Goal: Task Accomplishment & Management: Complete application form

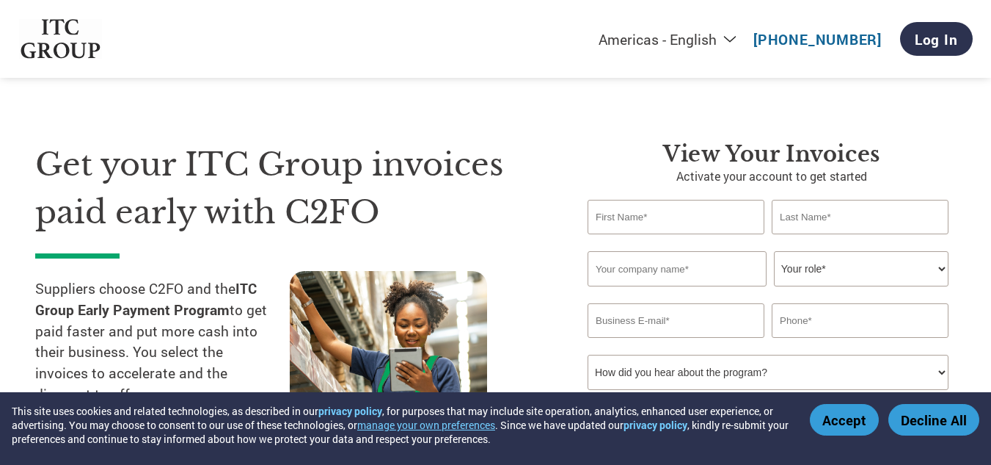
click at [590, 170] on p "Activate your account to get started" at bounding box center [772, 176] width 368 height 18
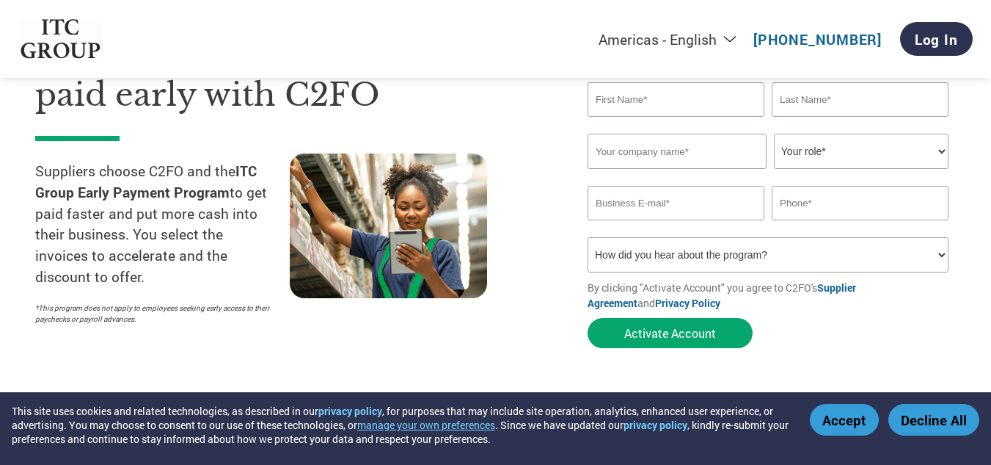
scroll to position [29, 0]
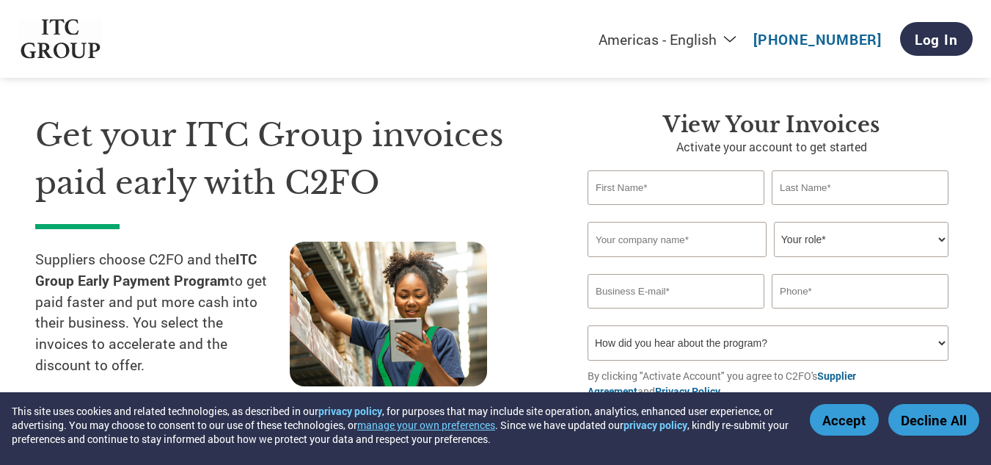
click at [616, 184] on input "text" at bounding box center [676, 187] width 177 height 34
type input "[PERSON_NAME]"
click at [794, 196] on input "text" at bounding box center [860, 187] width 177 height 34
type input "[PERSON_NAME]"
click at [664, 244] on input "text" at bounding box center [677, 239] width 179 height 35
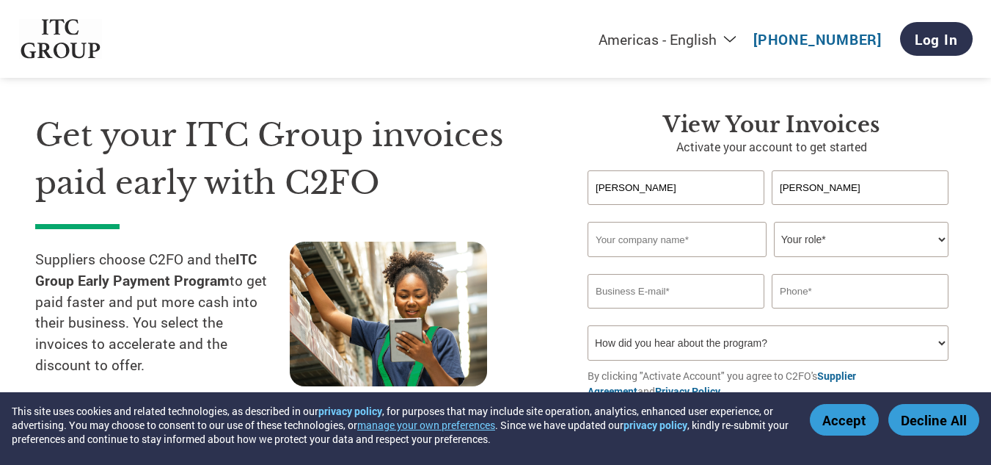
type input "AFFLATUS GRAVURE PVT LTD"
type input "[PERSON_NAME][EMAIL_ADDRESS][PERSON_NAME][DOMAIN_NAME]"
type input "09810719037"
click at [939, 236] on select "Your role* CFO Controller Credit Manager Finance Director Treasurer CEO Preside…" at bounding box center [861, 239] width 175 height 35
select select "CFO"
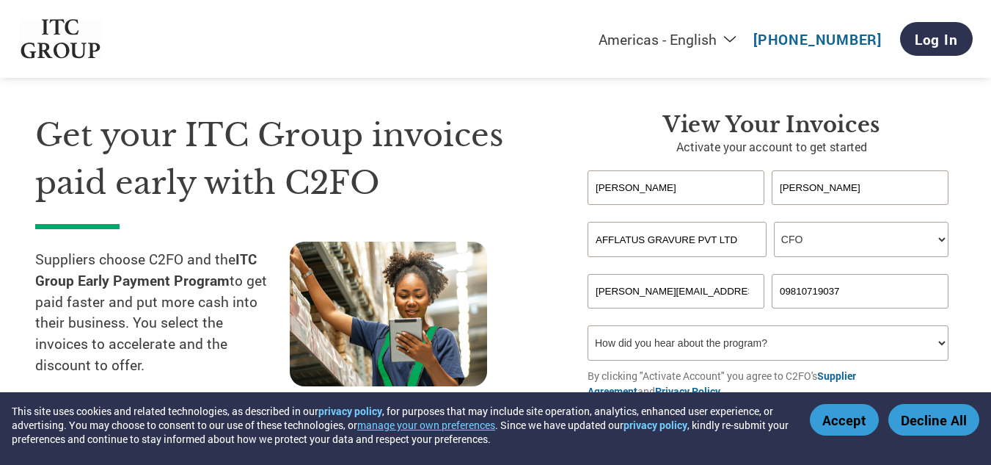
click at [774, 222] on select "Your role* CFO Controller Credit Manager Finance Director Treasurer CEO Preside…" at bounding box center [861, 239] width 175 height 35
click at [980, 299] on section "Get your ITC Group invoices paid early with C2FO Suppliers choose C2FO and the …" at bounding box center [495, 259] width 991 height 461
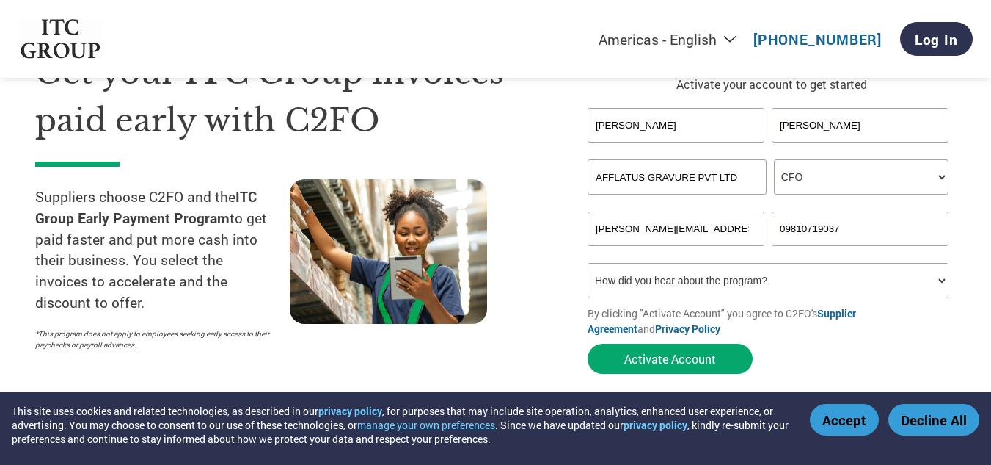
scroll to position [117, 0]
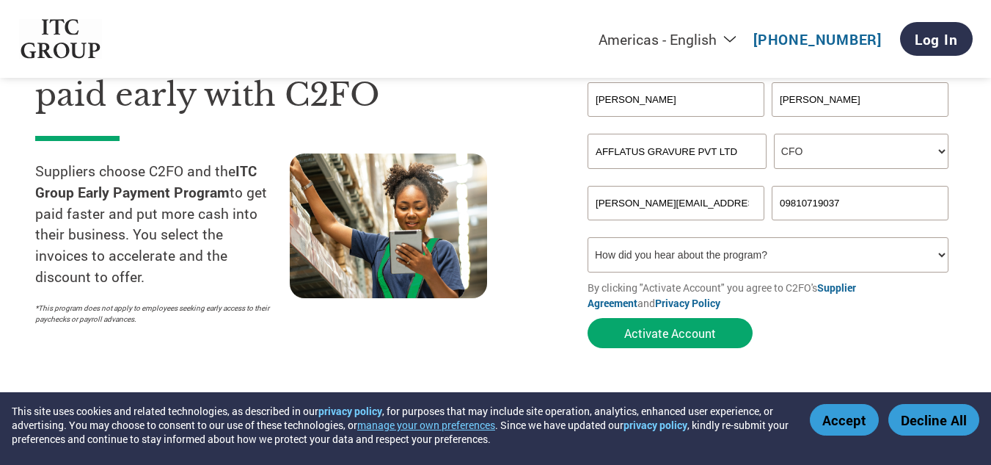
drag, startPoint x: 845, startPoint y: 202, endPoint x: 773, endPoint y: 200, distance: 72.7
click at [773, 200] on input "09810719037" at bounding box center [860, 203] width 177 height 34
type input "9818194425"
click at [691, 261] on select "How did you hear about the program? Received a letter Email Social Media Online…" at bounding box center [768, 254] width 361 height 35
select select "Email"
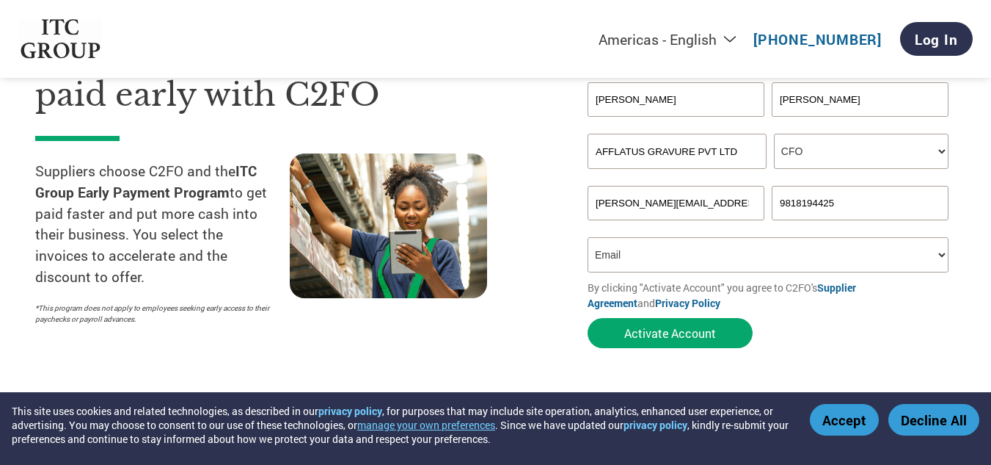
click at [588, 237] on select "How did you hear about the program? Received a letter Email Social Media Online…" at bounding box center [768, 254] width 361 height 35
click at [677, 330] on button "Activate Account" at bounding box center [670, 333] width 165 height 30
click at [753, 205] on input "[PERSON_NAME][EMAIL_ADDRESS][PERSON_NAME][DOMAIN_NAME]" at bounding box center [676, 203] width 177 height 34
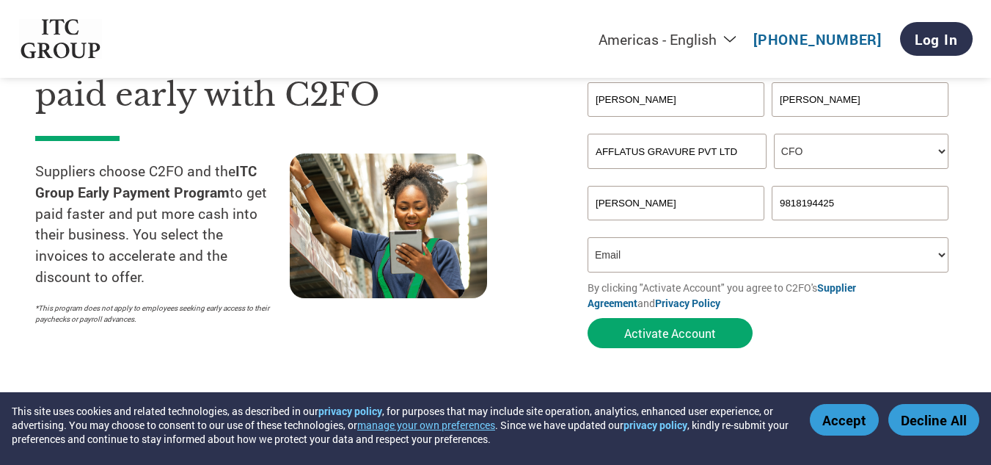
type input "J"
type input "[PERSON_NAME][EMAIL_ADDRESS][PERSON_NAME][DOMAIN_NAME]"
drag, startPoint x: 752, startPoint y: 204, endPoint x: 570, endPoint y: 210, distance: 182.8
click at [570, 210] on div "View Your Invoices Activate your account to get started [PERSON_NAME] Invalid f…" at bounding box center [761, 189] width 390 height 332
click at [799, 338] on form "[PERSON_NAME] Invalid first name or first name is too long Invalid last name or…" at bounding box center [772, 218] width 368 height 273
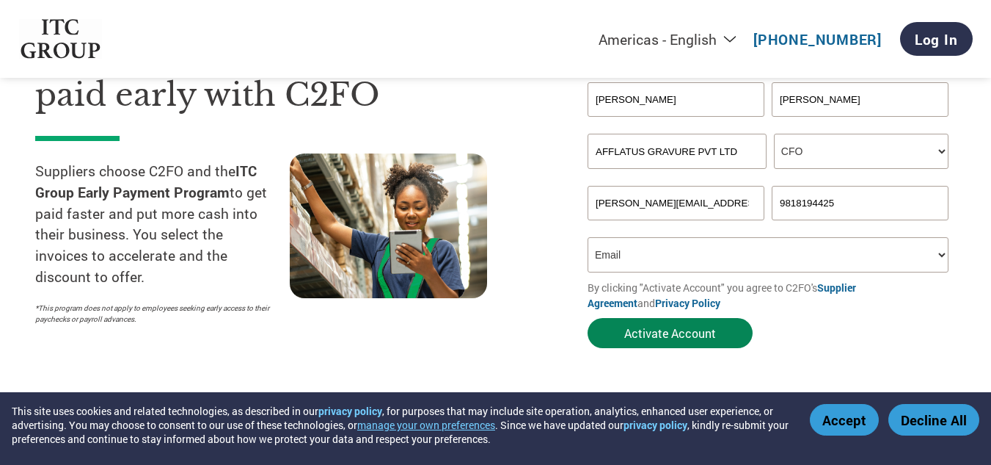
click at [663, 332] on button "Activate Account" at bounding box center [670, 333] width 165 height 30
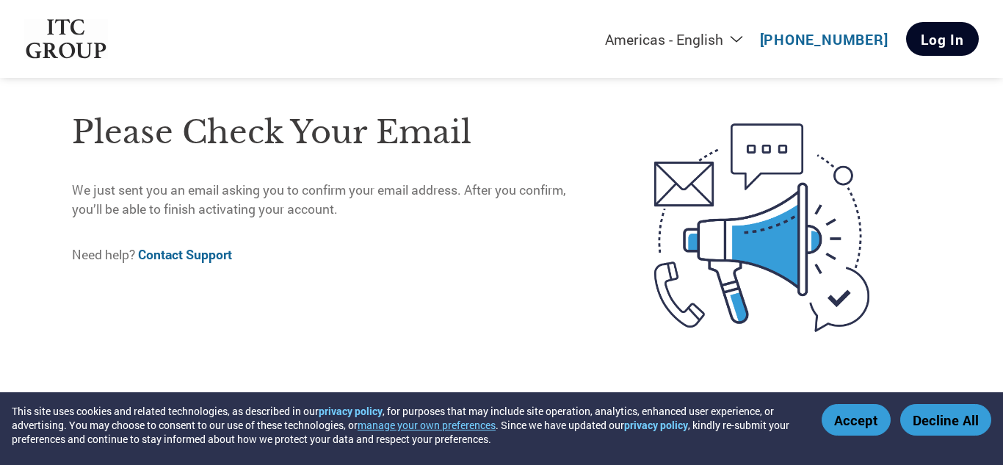
click at [941, 39] on link "Log In" at bounding box center [942, 39] width 73 height 34
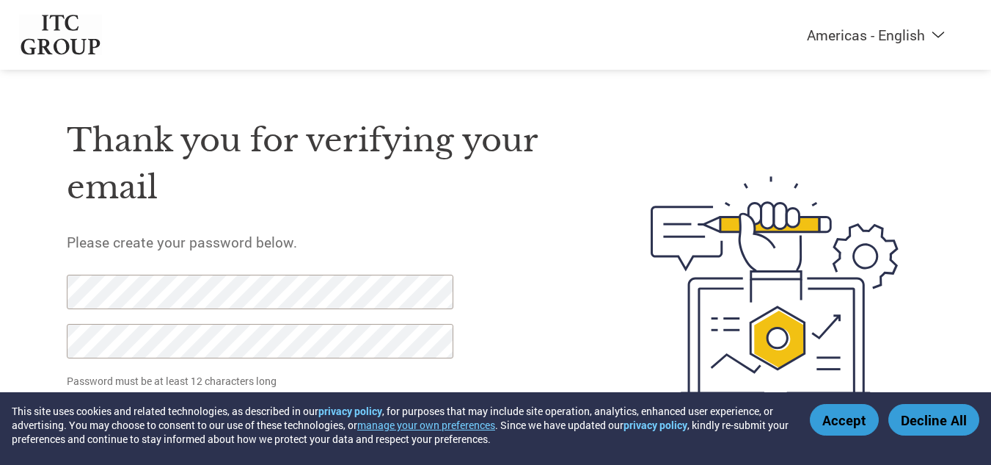
click at [360, 208] on h1 "Thank you for verifying your email" at bounding box center [324, 164] width 515 height 95
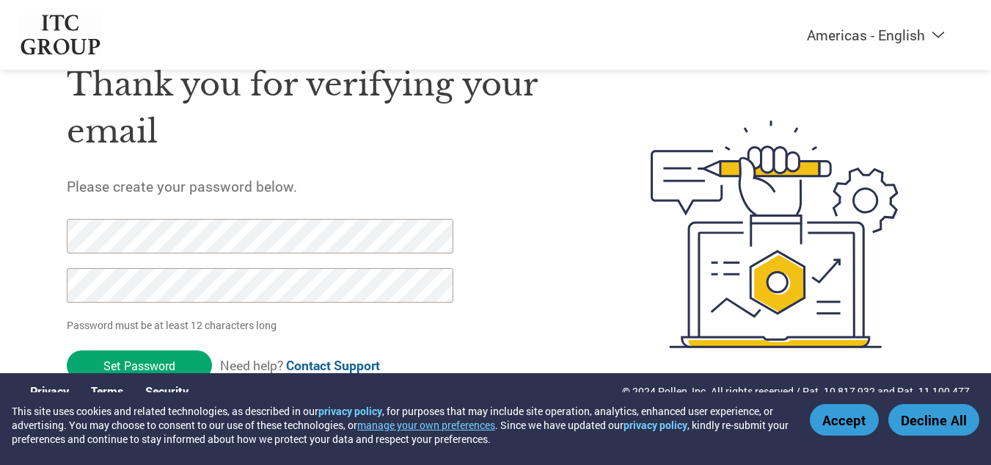
scroll to position [57, 0]
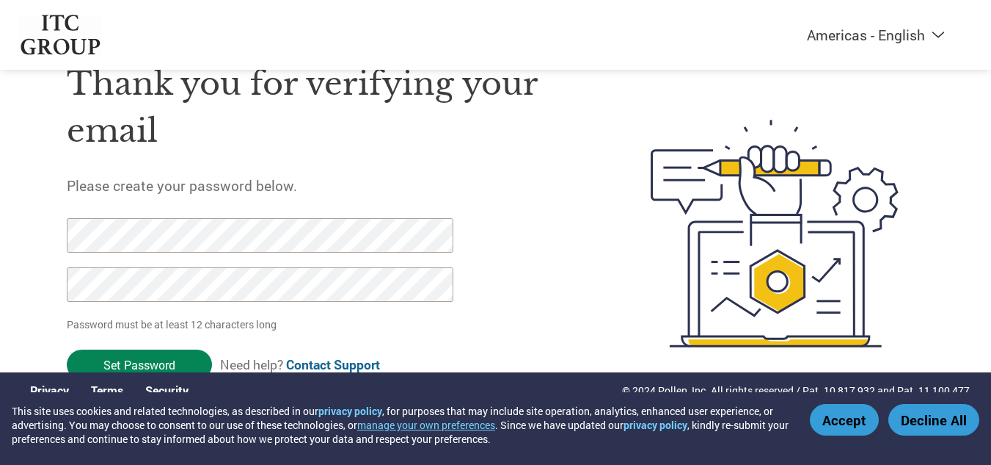
click at [122, 359] on input "Set Password" at bounding box center [139, 364] width 145 height 30
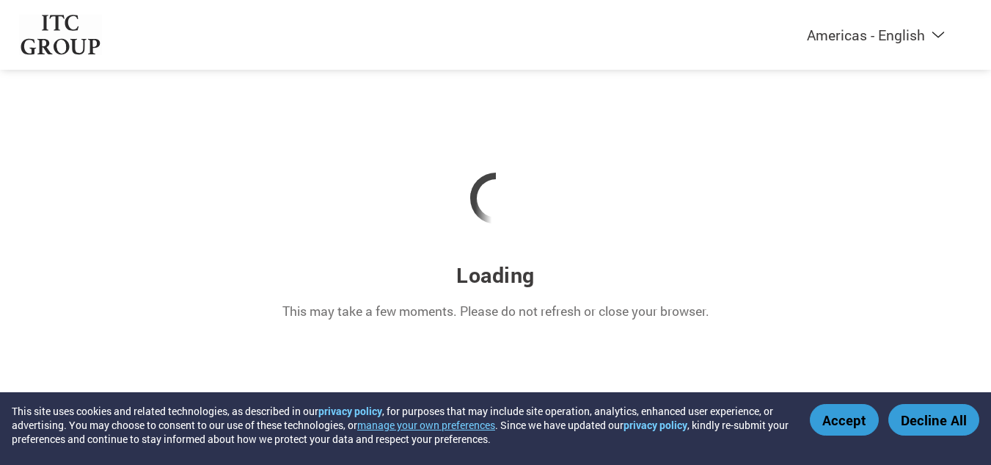
scroll to position [0, 0]
